Goal: Navigation & Orientation: Locate item on page

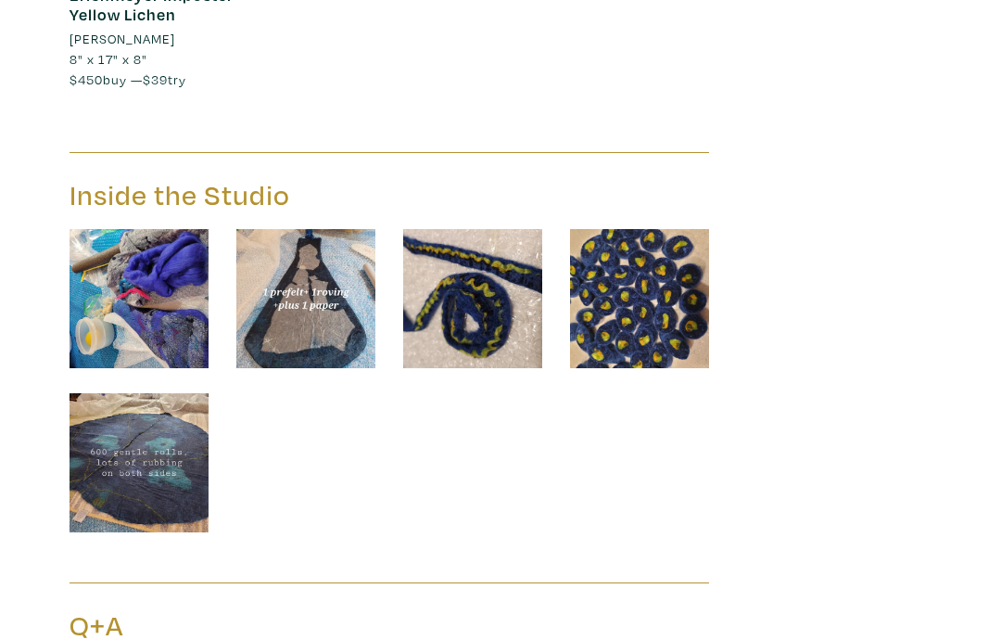
scroll to position [5116, 0]
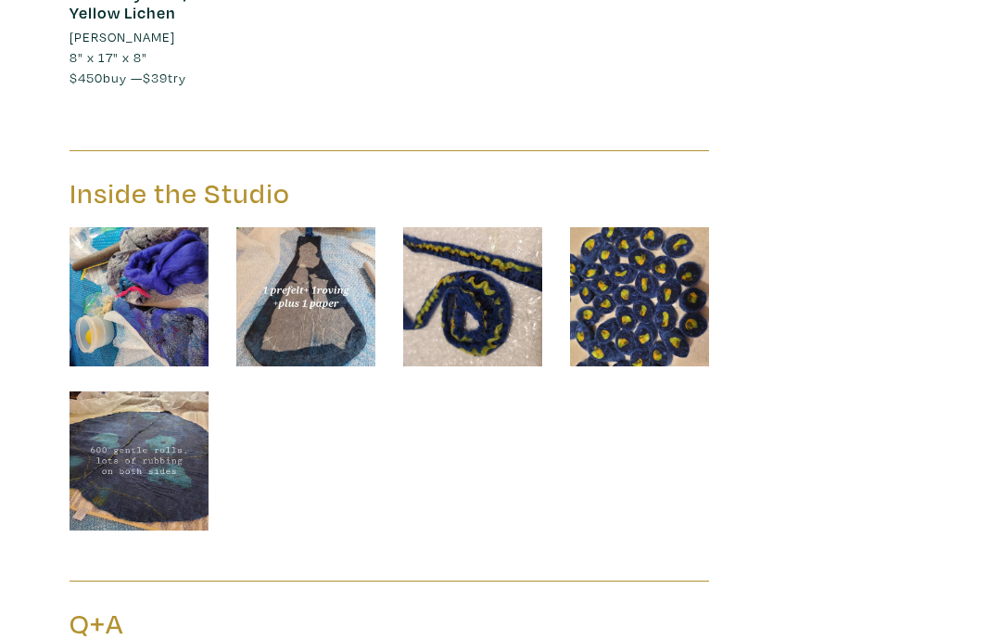
click at [488, 281] on img at bounding box center [472, 297] width 139 height 139
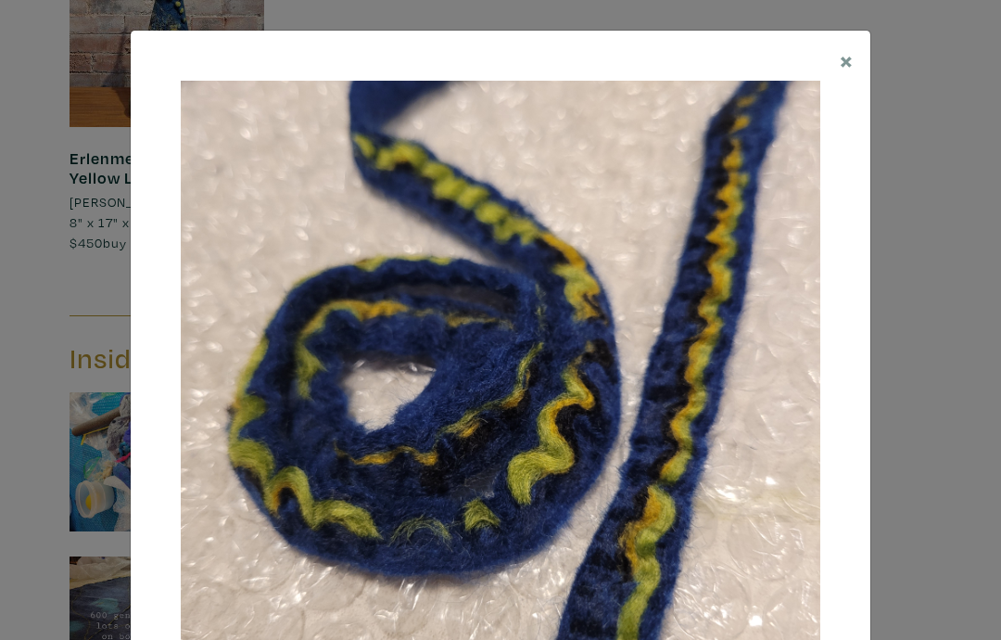
scroll to position [4950, 0]
click at [851, 62] on span "×" at bounding box center [847, 60] width 14 height 32
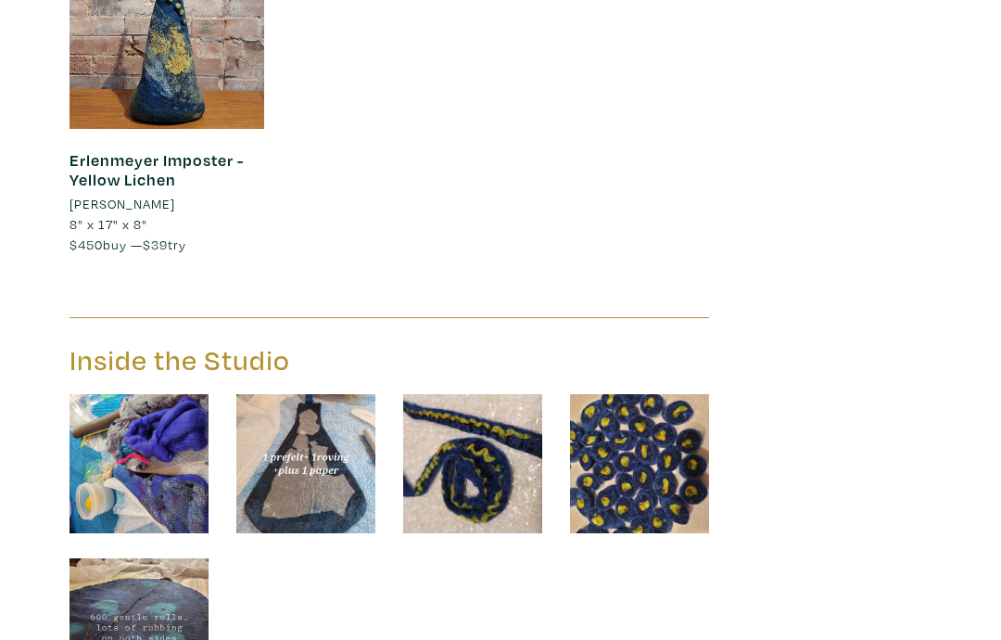
click at [646, 405] on img at bounding box center [639, 463] width 139 height 139
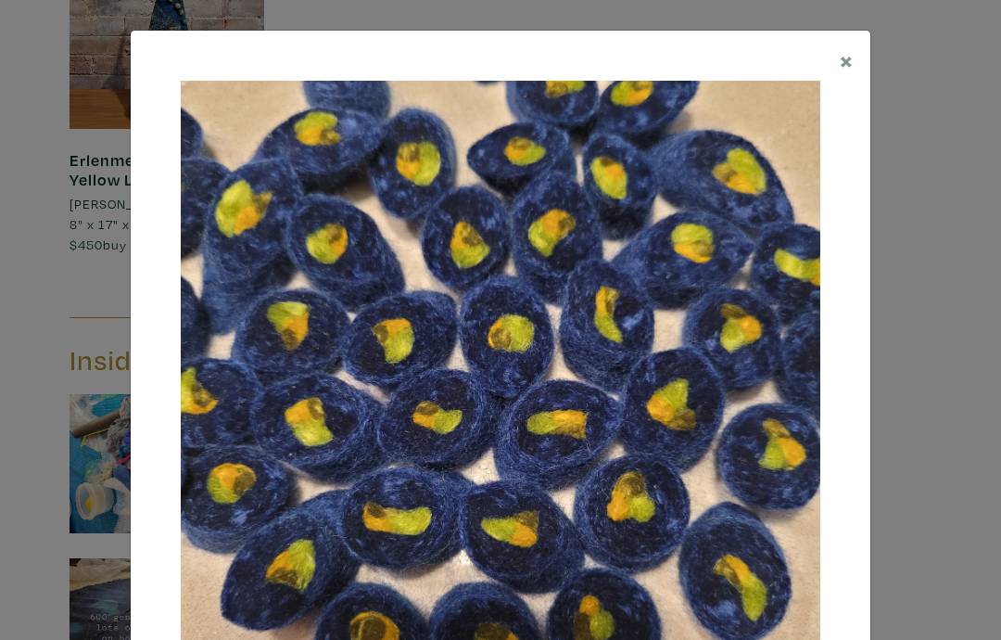
click at [844, 75] on button "×" at bounding box center [846, 60] width 47 height 58
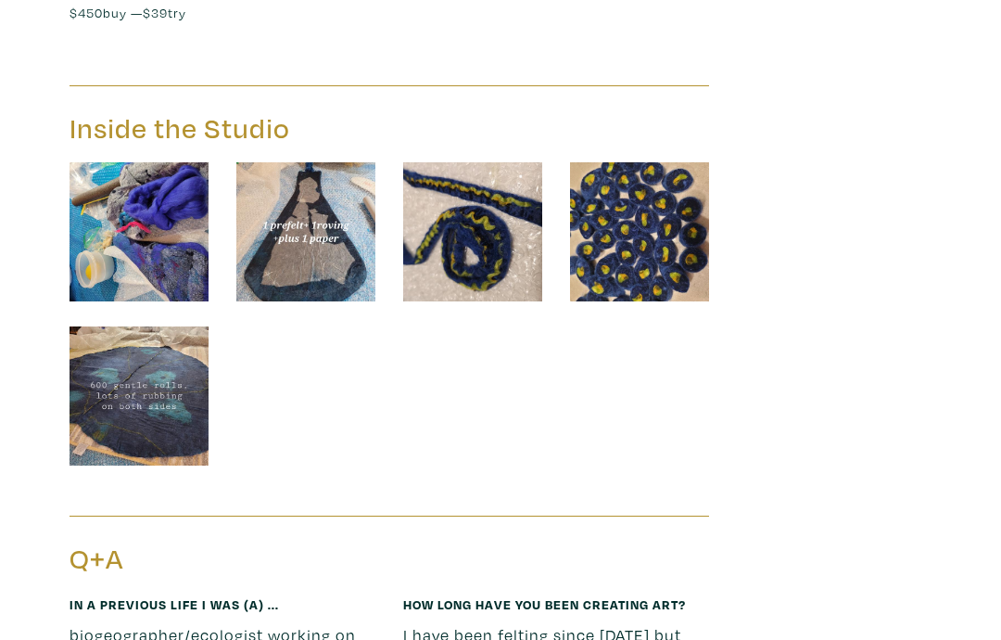
scroll to position [5189, 0]
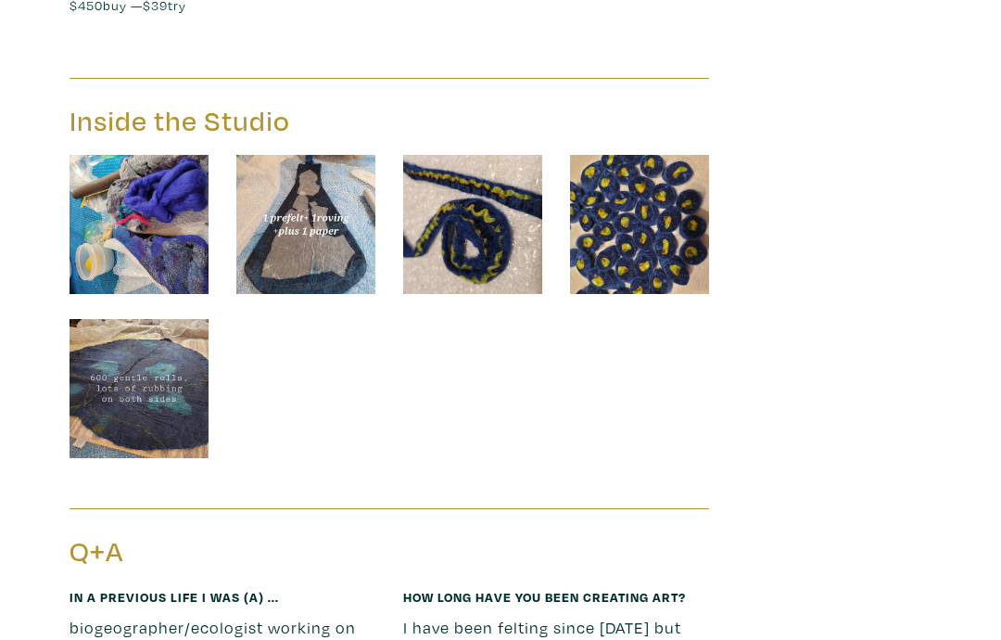
click at [149, 183] on img at bounding box center [139, 224] width 139 height 139
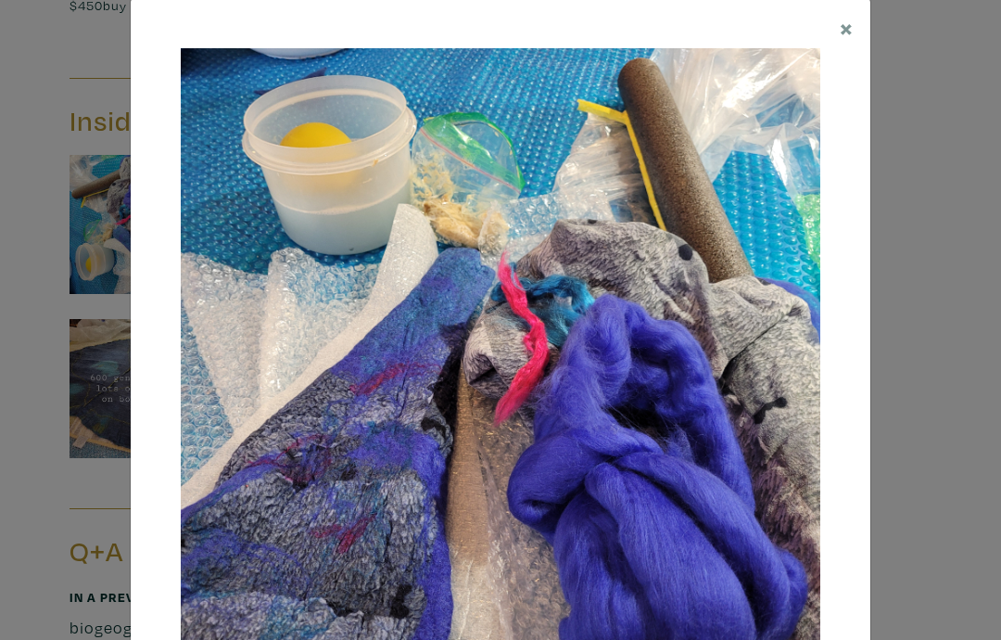
scroll to position [38, 0]
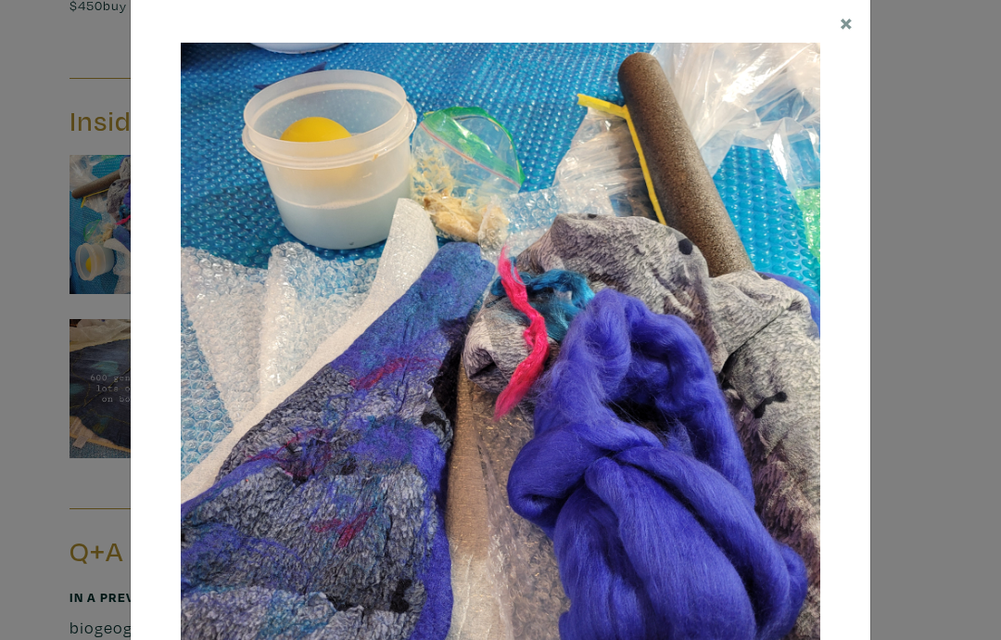
click at [842, 29] on span "×" at bounding box center [847, 22] width 14 height 32
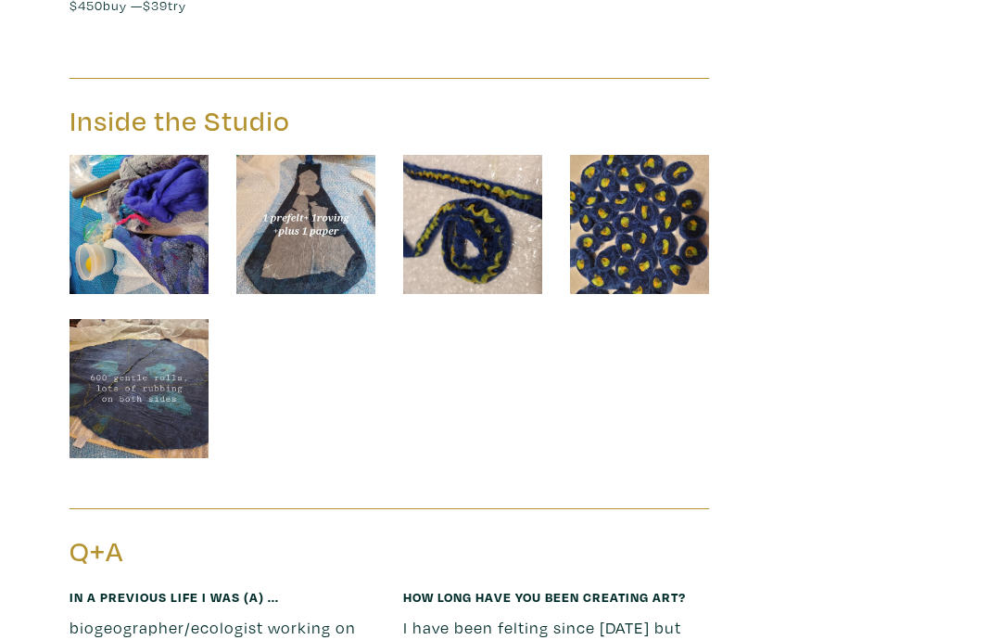
click at [158, 344] on img at bounding box center [139, 388] width 139 height 139
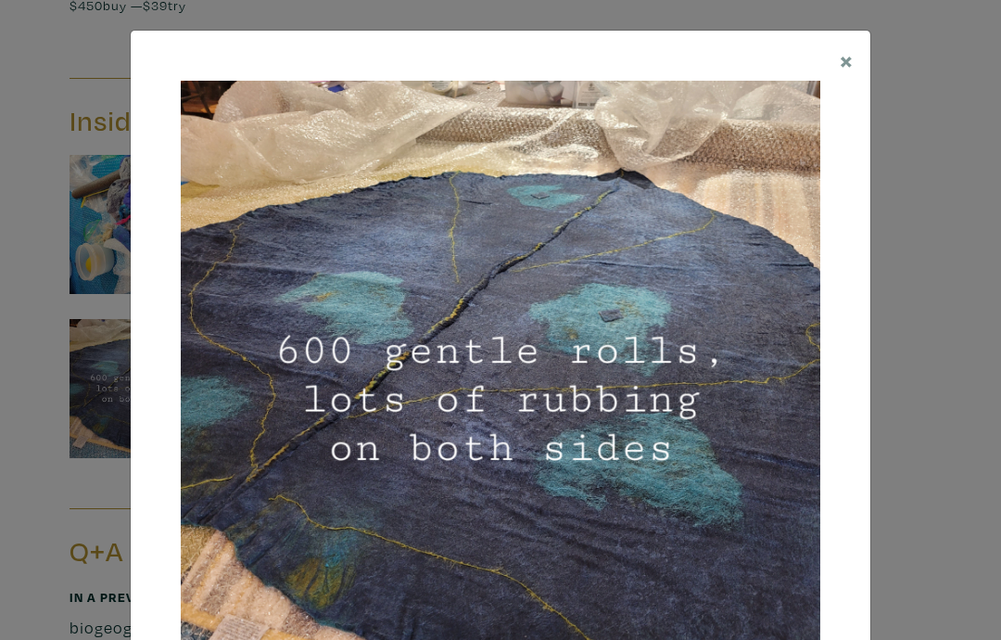
click at [848, 69] on span "×" at bounding box center [847, 60] width 14 height 32
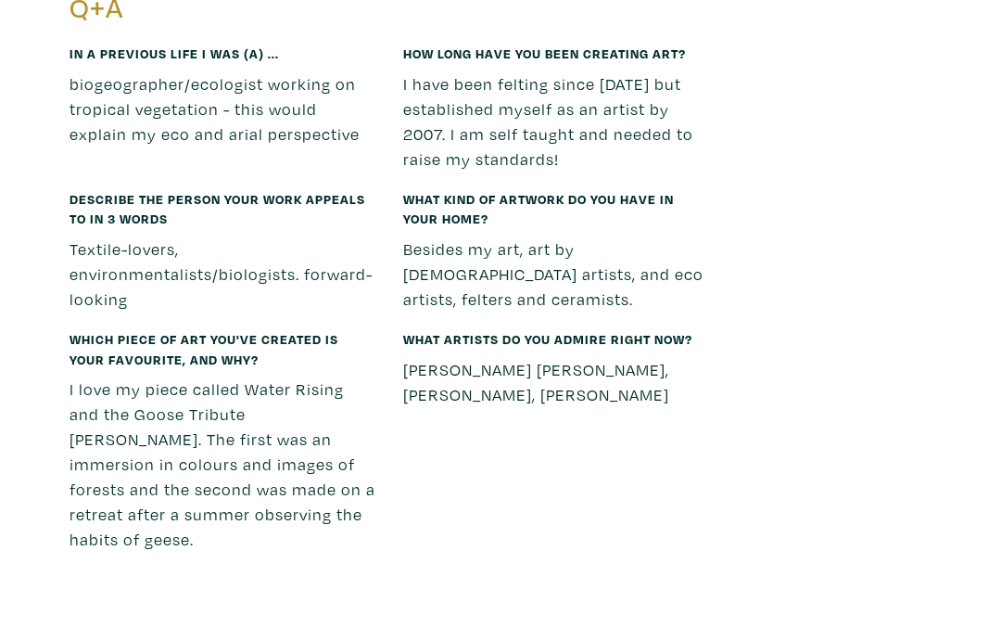
scroll to position [5735, 0]
